Goal: Use online tool/utility: Utilize a website feature to perform a specific function

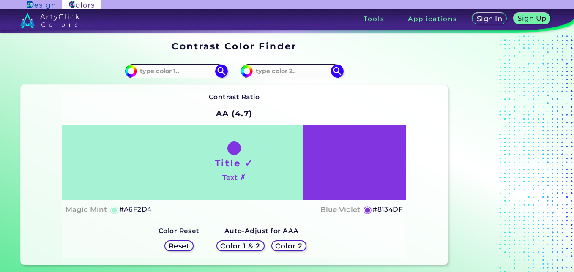
click at [362, 167] on div "Title ✓ Text ✗" at bounding box center [234, 163] width 344 height 76
click at [307, 76] on input at bounding box center [292, 70] width 79 height 11
type input "v"
paste input "#A0D1FF"
type input "#A0D1FF"
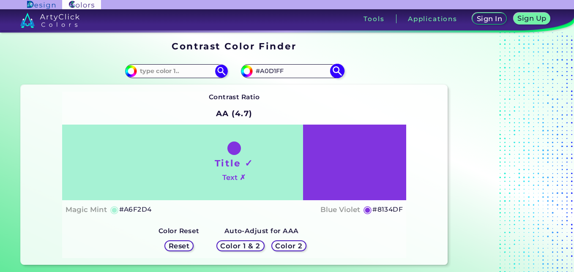
type input "#a0d1ff"
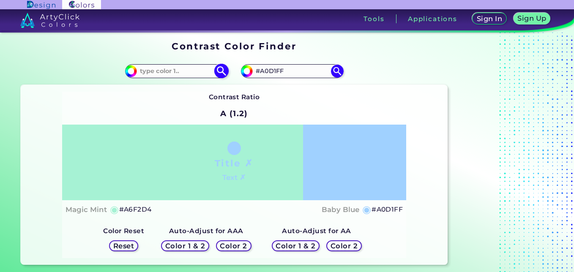
click at [166, 70] on input at bounding box center [176, 70] width 79 height 11
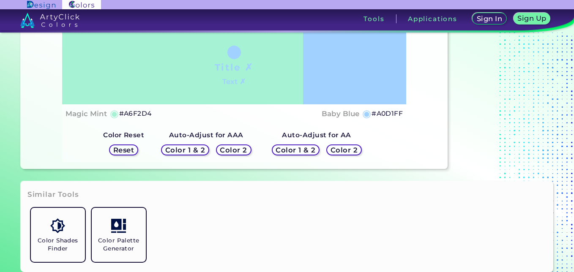
scroll to position [85, 0]
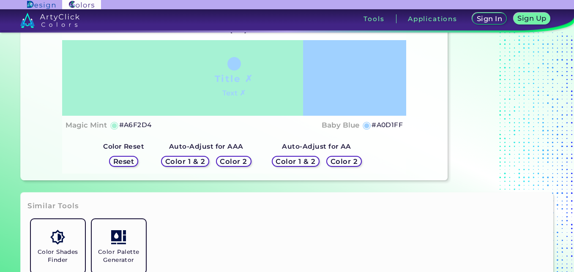
click at [128, 160] on h5 "Reset" at bounding box center [124, 161] width 22 height 7
click at [180, 160] on h5 "Color 1 & 2" at bounding box center [185, 161] width 40 height 7
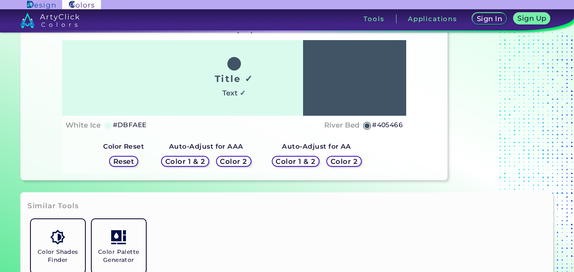
click at [180, 160] on h5 "Color 1 & 2" at bounding box center [185, 161] width 41 height 7
click at [241, 162] on h5 "Color 2" at bounding box center [233, 161] width 28 height 7
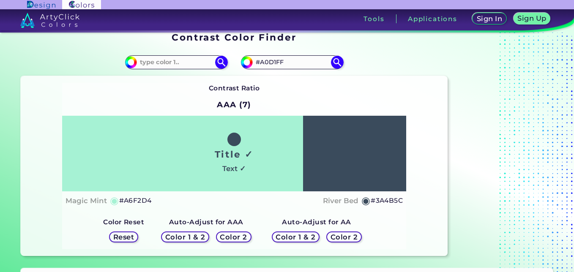
scroll to position [0, 0]
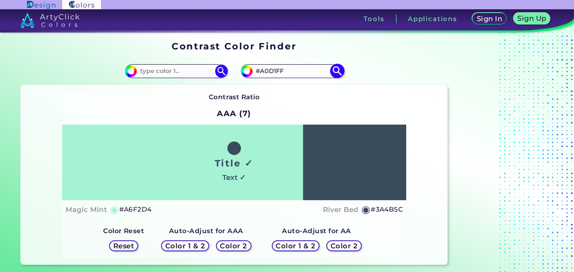
click at [265, 74] on input "#A0D1FF" at bounding box center [292, 70] width 79 height 11
click at [334, 69] on img at bounding box center [337, 71] width 15 height 15
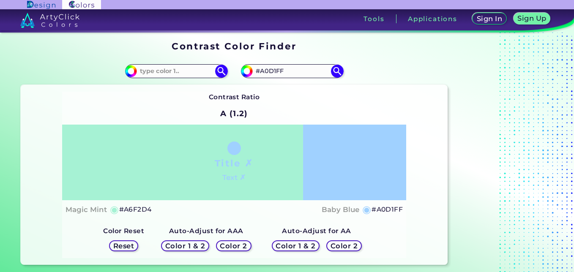
click at [247, 245] on h5 "Color 2" at bounding box center [233, 246] width 27 height 7
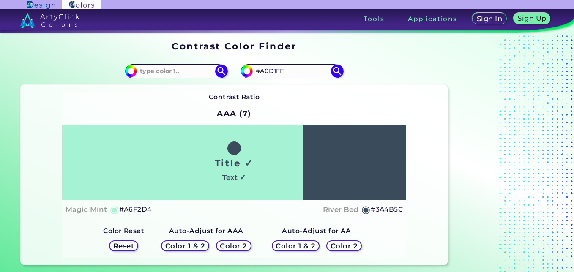
click at [247, 245] on h5 "Color 2" at bounding box center [233, 246] width 27 height 7
click at [247, 245] on h5 "Color 2" at bounding box center [233, 245] width 27 height 7
click at [247, 245] on h5 "Color 2" at bounding box center [233, 246] width 27 height 7
drag, startPoint x: 247, startPoint y: 245, endPoint x: 235, endPoint y: 211, distance: 35.8
click at [235, 211] on div "Magic Mint ◉ #A6F2D4 River Bed ◉ #3A4B5C" at bounding box center [234, 210] width 338 height 12
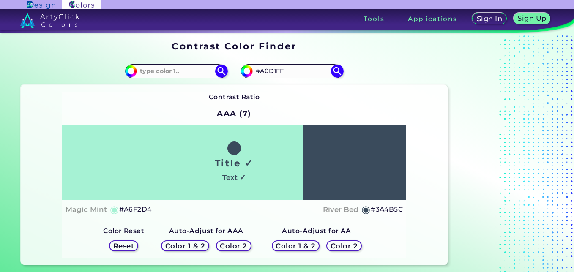
click at [304, 245] on h5 "Color 1 & 2" at bounding box center [295, 246] width 40 height 7
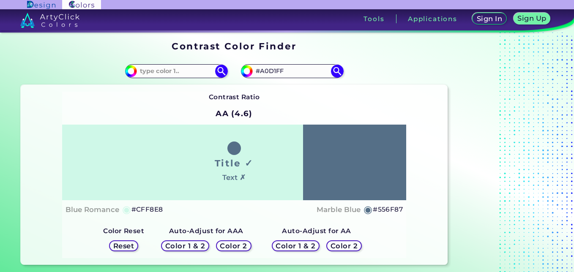
click at [304, 245] on h5 "Color 1 & 2" at bounding box center [295, 246] width 38 height 7
click at [356, 242] on div "Color 2" at bounding box center [344, 245] width 37 height 11
click at [286, 70] on input "#A0D1FF" at bounding box center [292, 70] width 79 height 11
click at [182, 66] on input at bounding box center [176, 70] width 79 height 11
paste input "#A0D1FF"
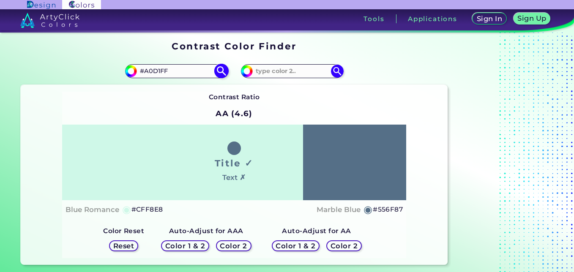
type input "#A0D1FF"
click at [227, 72] on img at bounding box center [221, 71] width 15 height 15
type input "#a0d1ff"
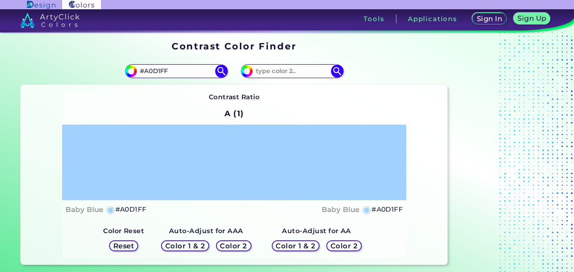
click at [240, 246] on h5 "Color 2" at bounding box center [233, 245] width 28 height 7
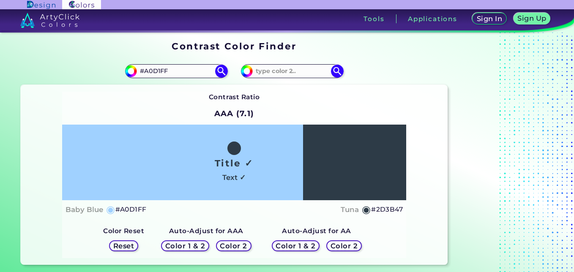
click at [240, 246] on h5 "Color 2" at bounding box center [233, 246] width 25 height 6
click at [240, 246] on h5 "Color 2" at bounding box center [233, 245] width 28 height 7
click at [343, 245] on h5 "Color 2" at bounding box center [344, 246] width 26 height 7
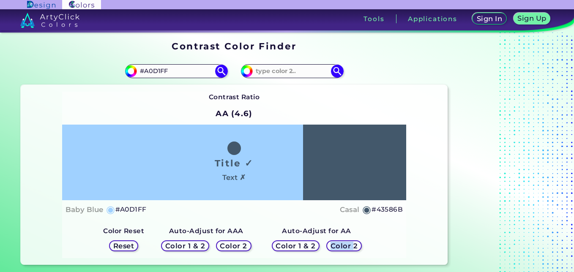
click at [343, 245] on h5 "Color 2" at bounding box center [343, 246] width 27 height 7
drag, startPoint x: 343, startPoint y: 245, endPoint x: 380, endPoint y: 240, distance: 37.1
click at [380, 240] on div "Contrast Ratio AA (4.6) Title ✓ Text ✗ Baby Blue ◉ #A0D1FF [GEOGRAPHIC_DATA]" at bounding box center [234, 175] width 344 height 166
click at [347, 245] on h5 "Color 2" at bounding box center [343, 246] width 27 height 7
click at [236, 251] on div "Color 2" at bounding box center [234, 245] width 34 height 11
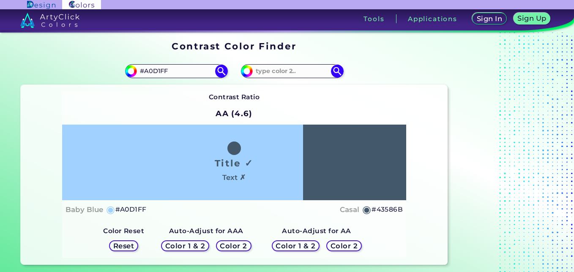
scroll to position [211, 0]
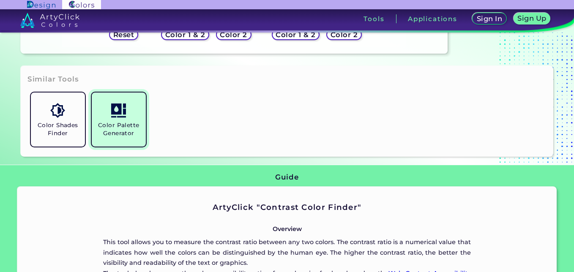
click at [123, 128] on h5 "Color Palette Generator" at bounding box center [118, 129] width 47 height 16
